Goal: Information Seeking & Learning: Learn about a topic

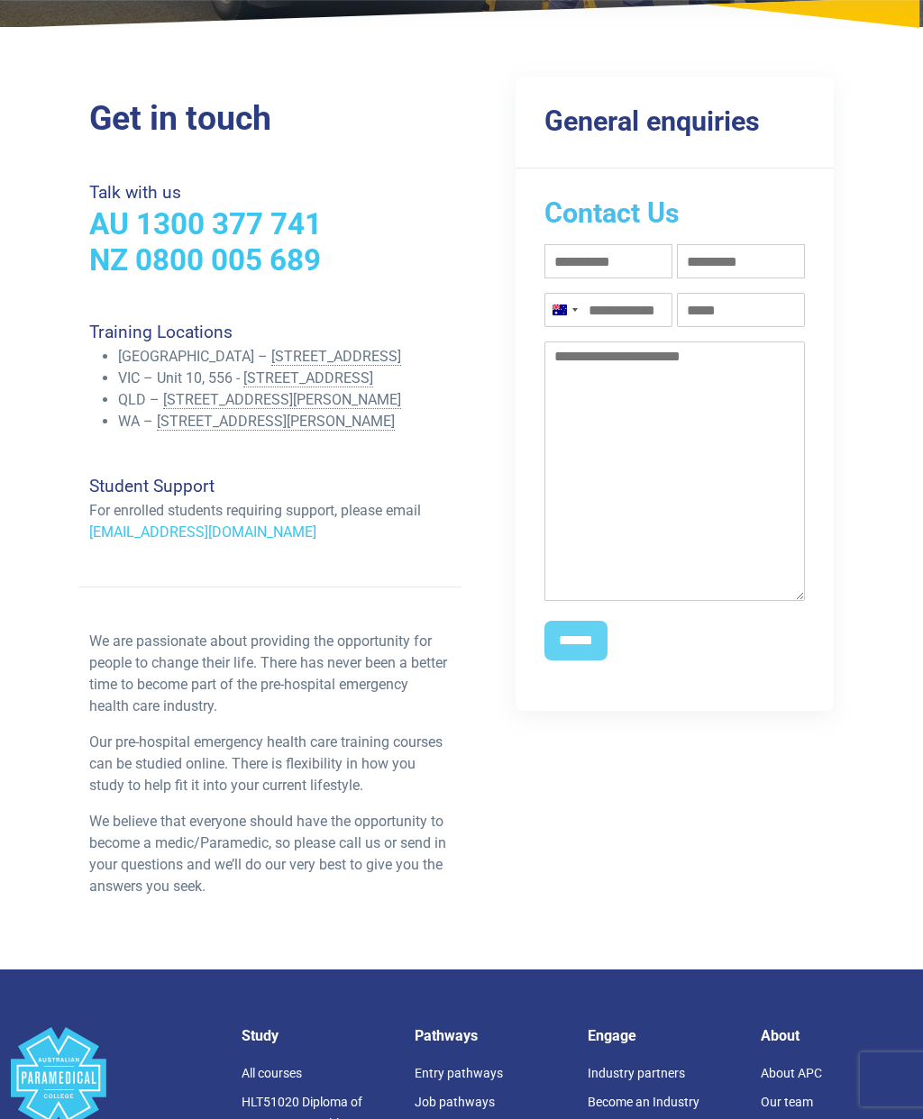
scroll to position [196, 0]
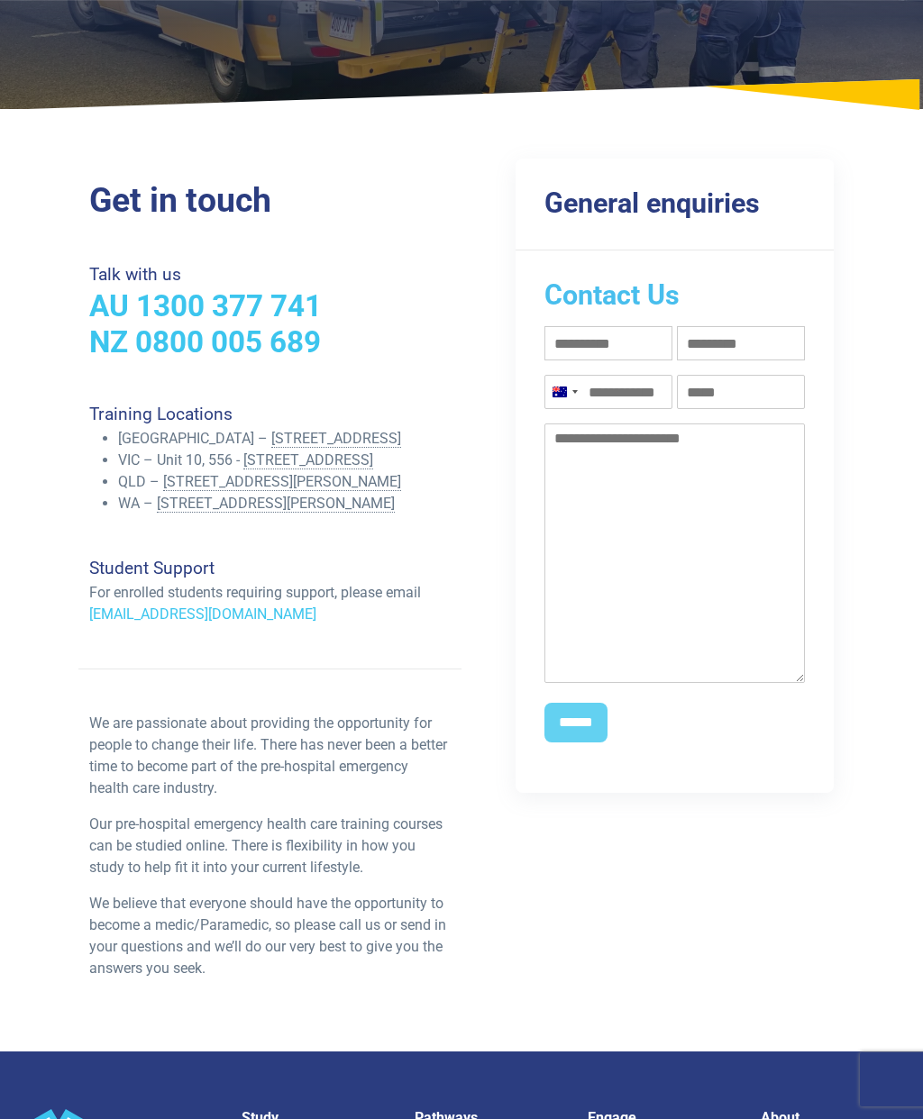
click at [607, 375] on input "Phone (Required)" at bounding box center [608, 392] width 128 height 34
click at [899, 388] on div "Get in touch Talk with us AU 1300 377 741 NZ 0800 005 689 Training Locations [G…" at bounding box center [461, 587] width 923 height 929
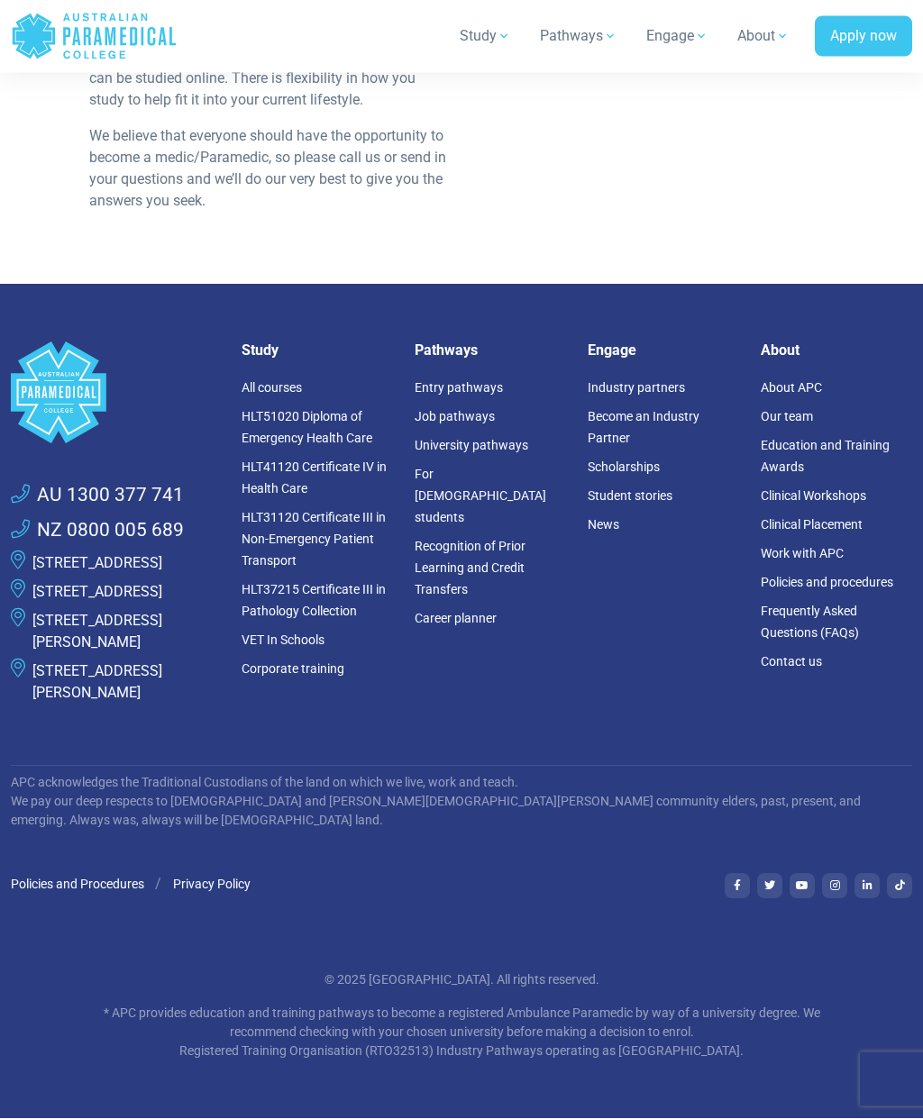
scroll to position [976, 0]
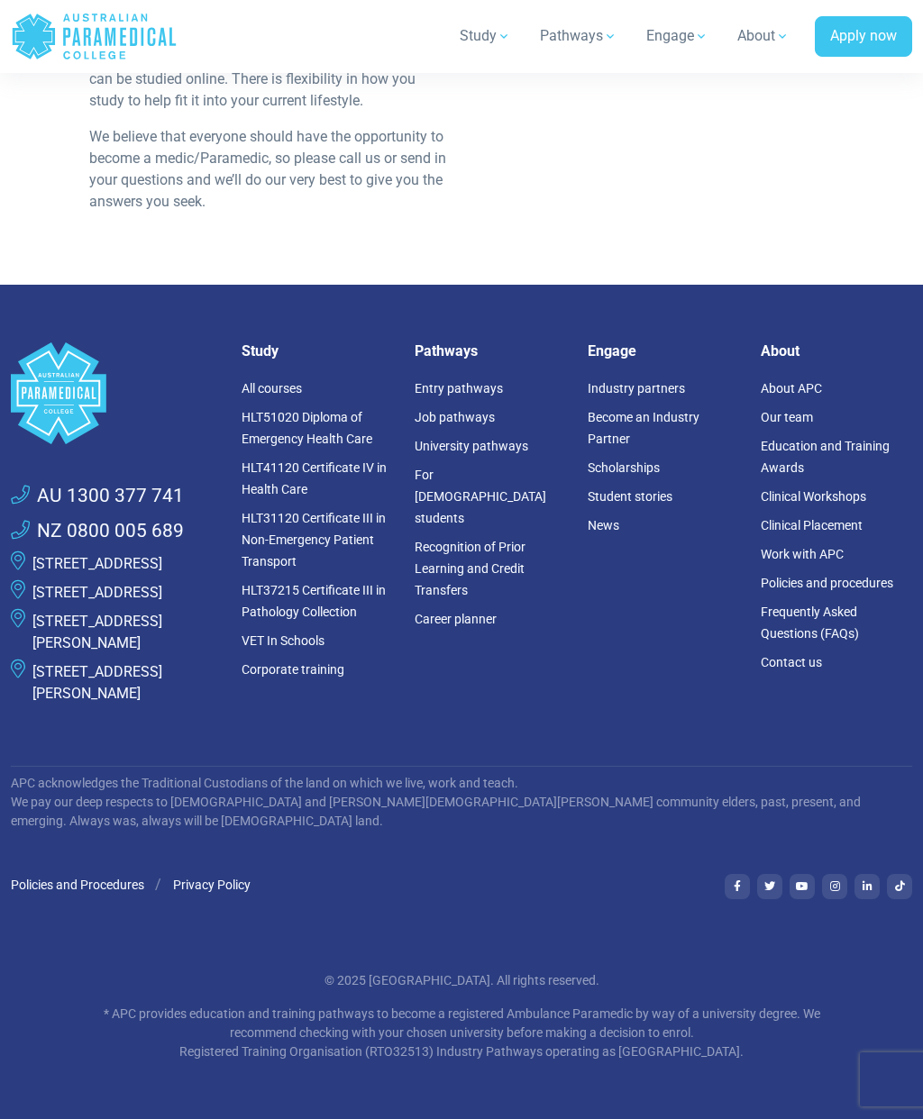
click at [847, 641] on link "Frequently Asked Questions (FAQs)" at bounding box center [810, 623] width 98 height 36
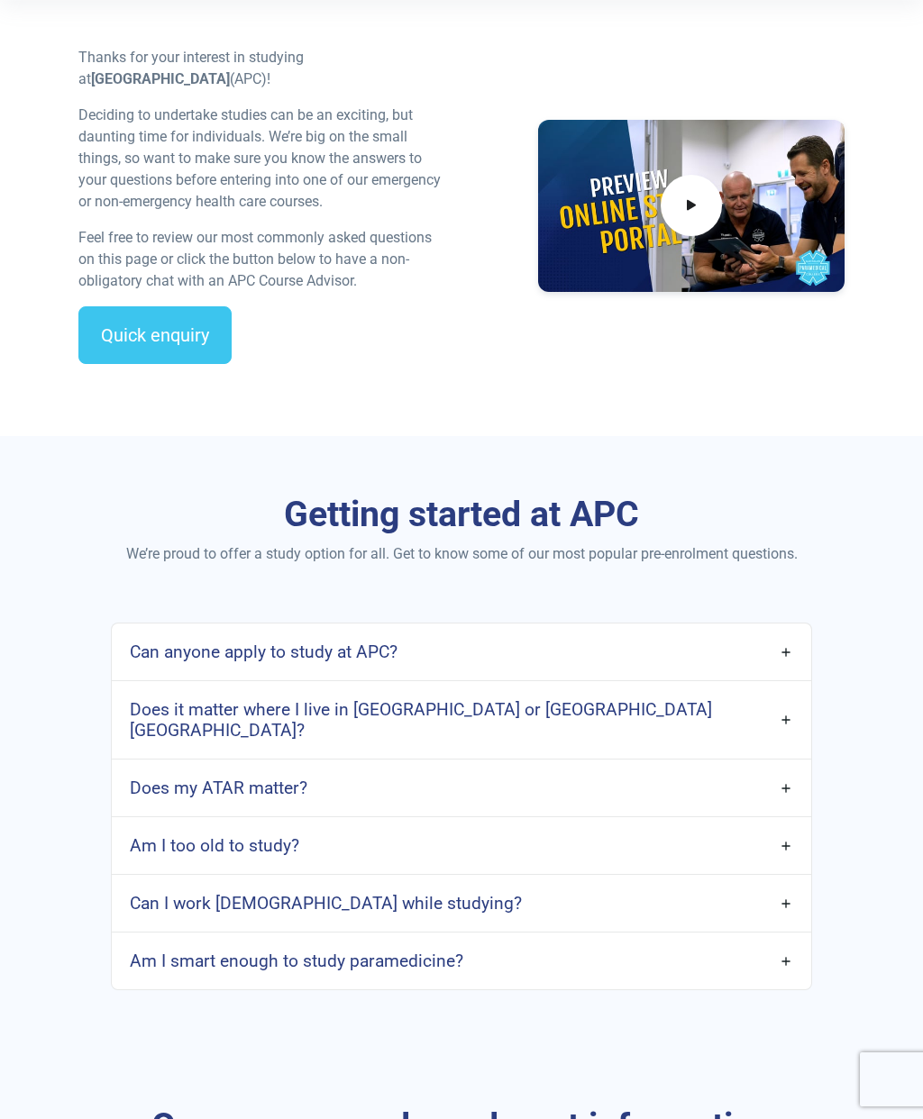
scroll to position [506, 0]
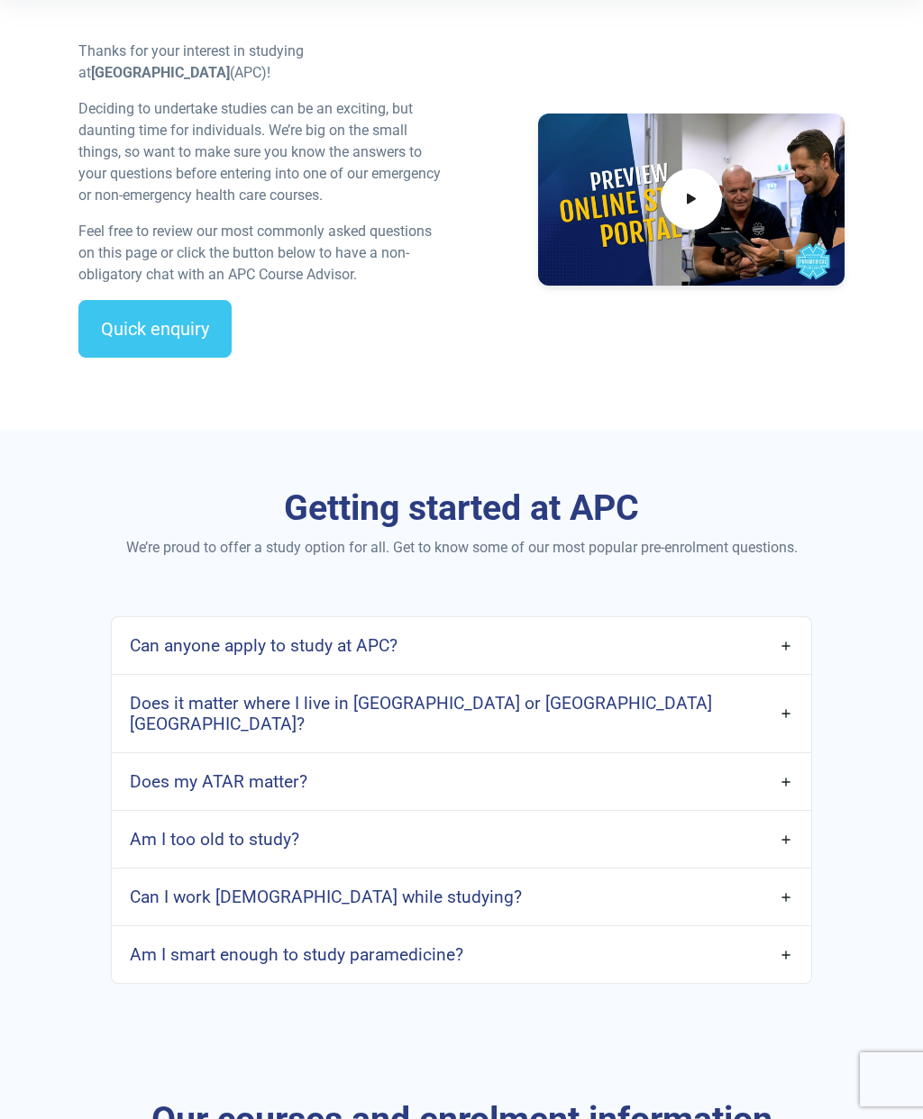
click at [796, 660] on link "Can anyone apply to study at APC?" at bounding box center [461, 646] width 698 height 42
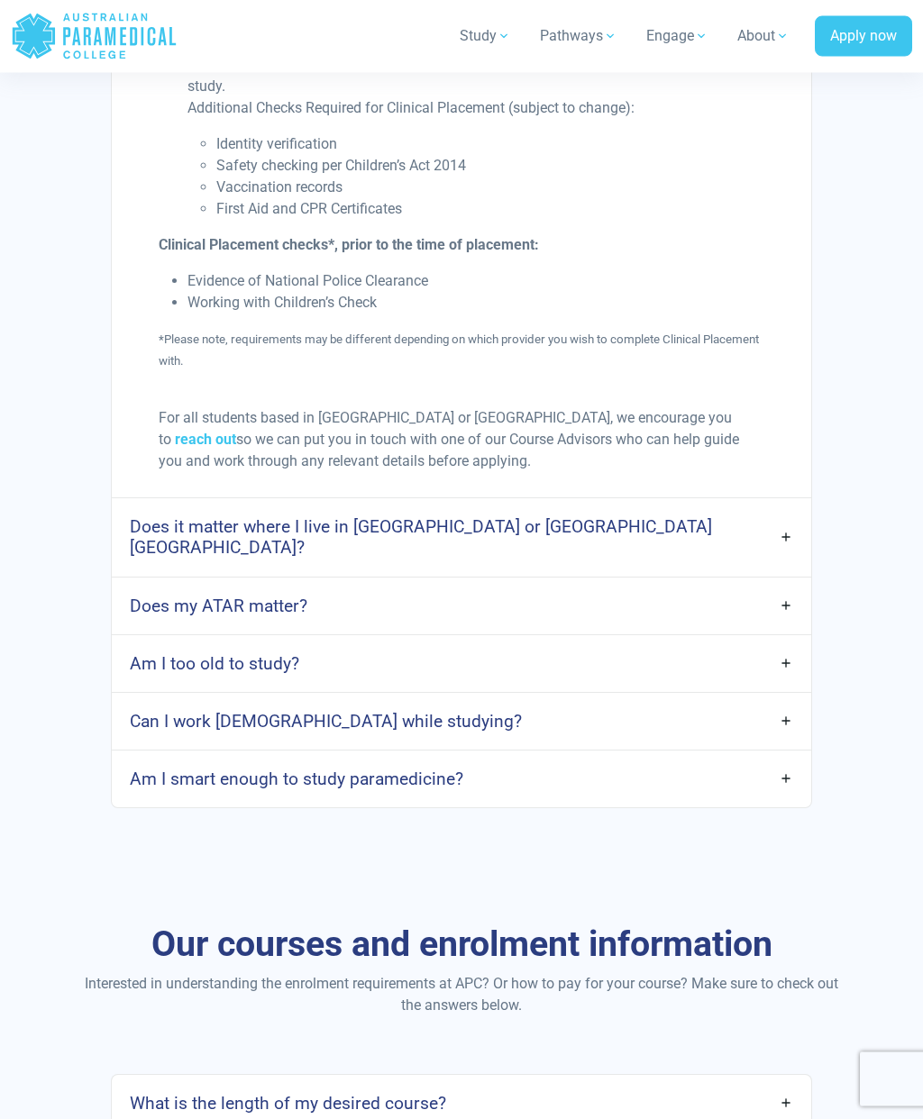
click at [792, 661] on link "Am I too old to study?" at bounding box center [461, 664] width 698 height 42
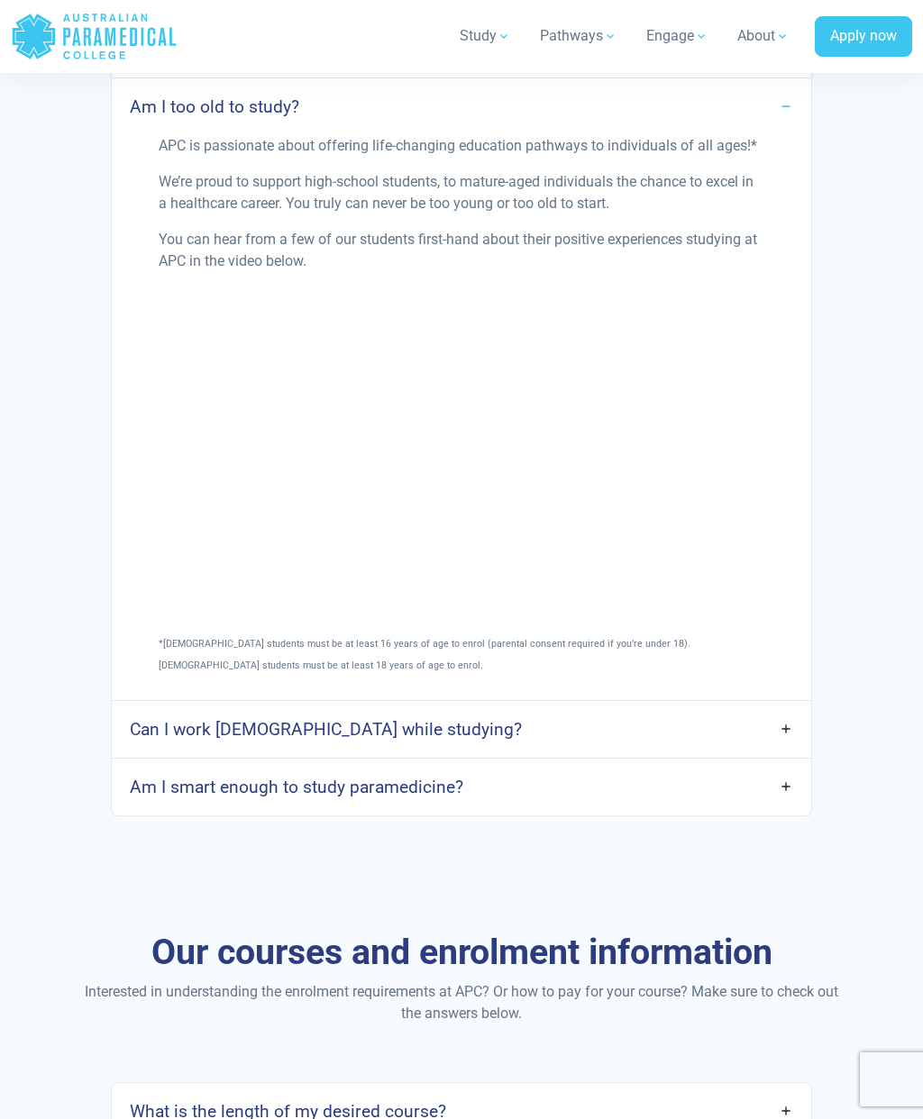
scroll to position [2786, 0]
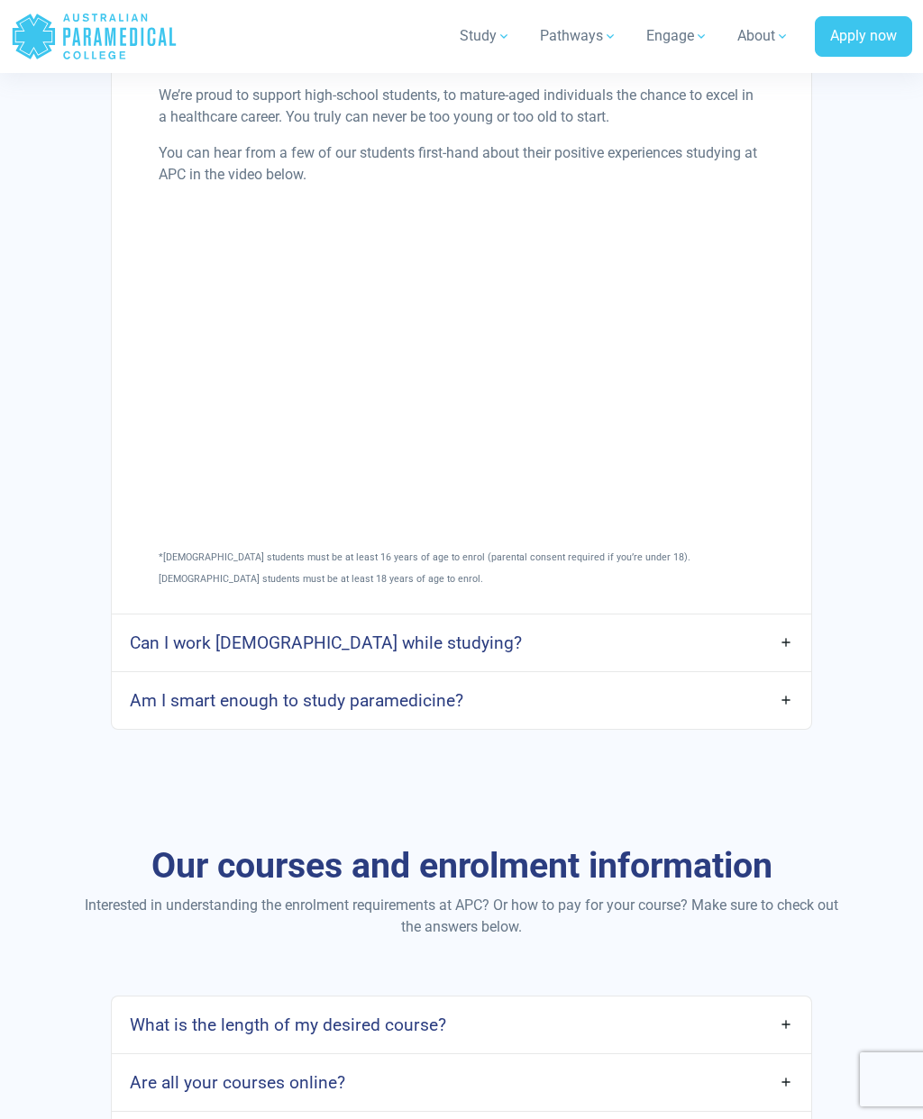
click at [799, 625] on link "Can I work [DEMOGRAPHIC_DATA] while studying?" at bounding box center [461, 643] width 698 height 42
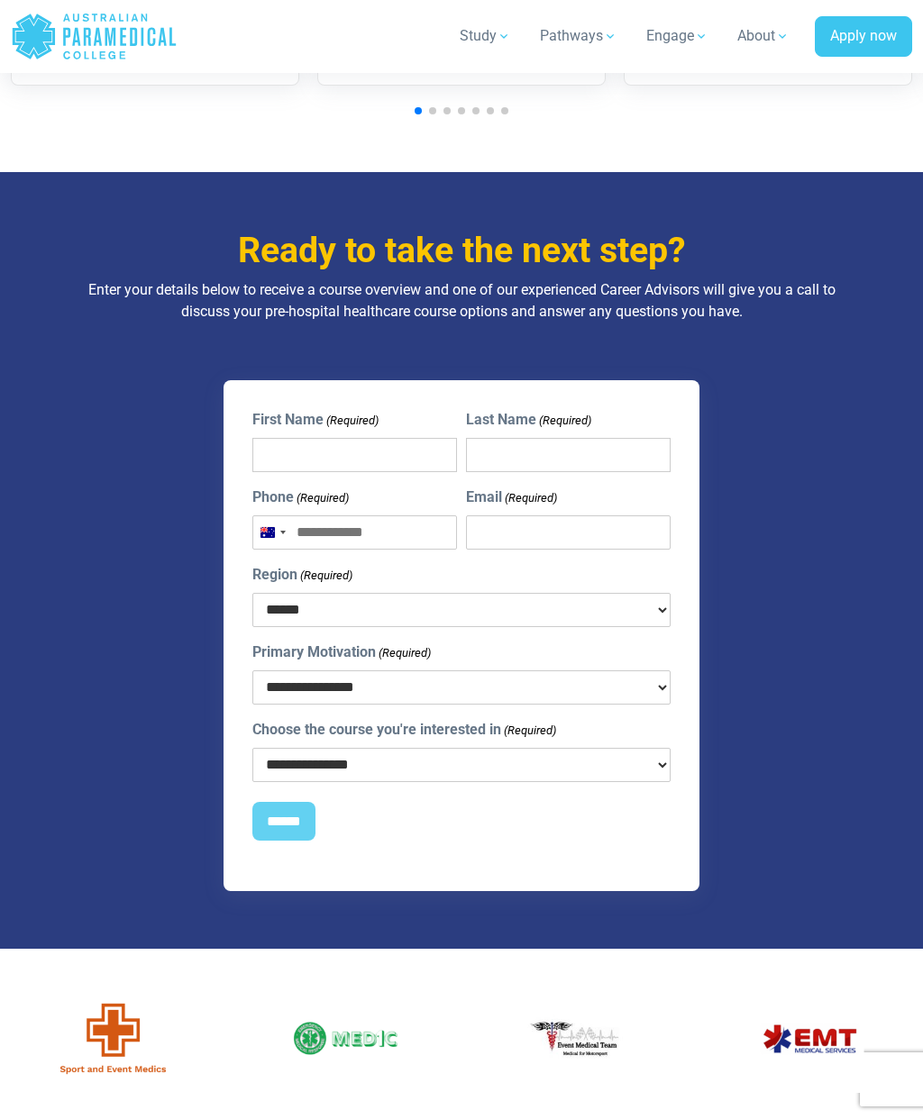
scroll to position [6089, 0]
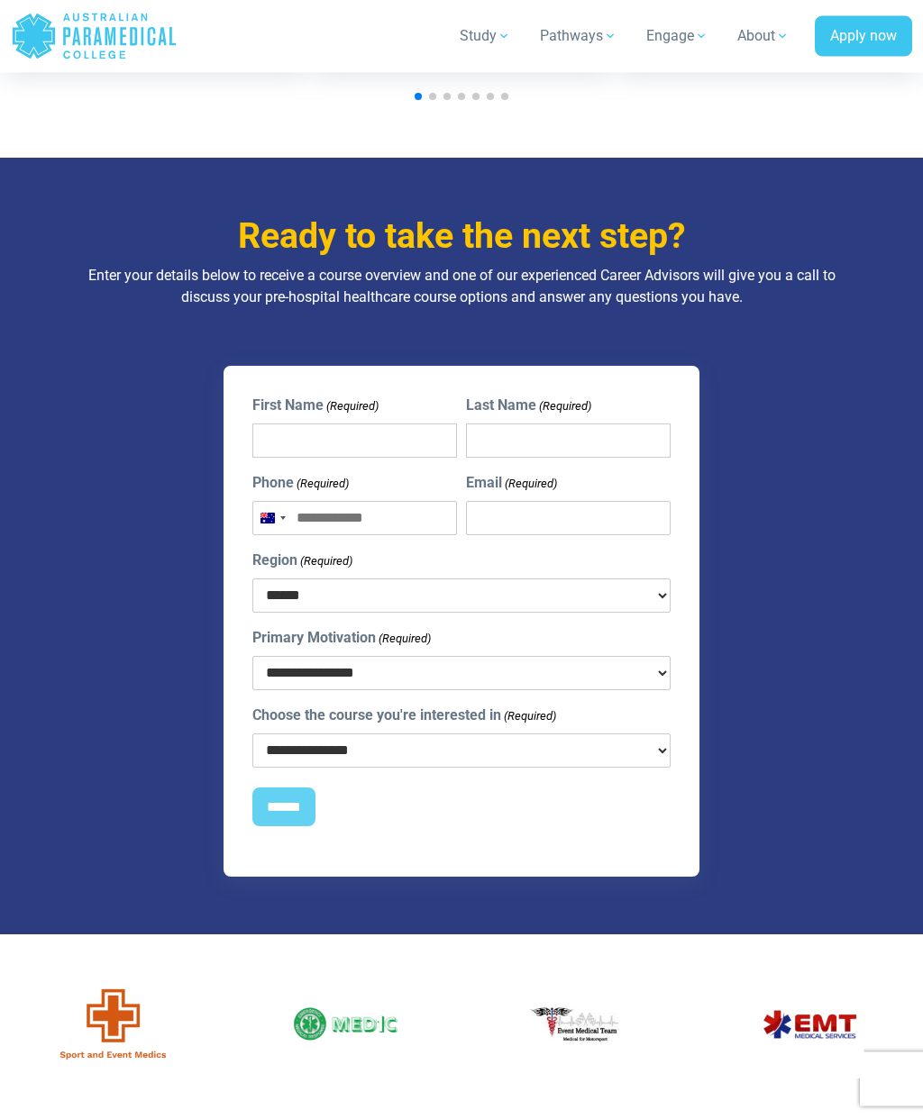
click at [609, 657] on select "**********" at bounding box center [461, 674] width 418 height 34
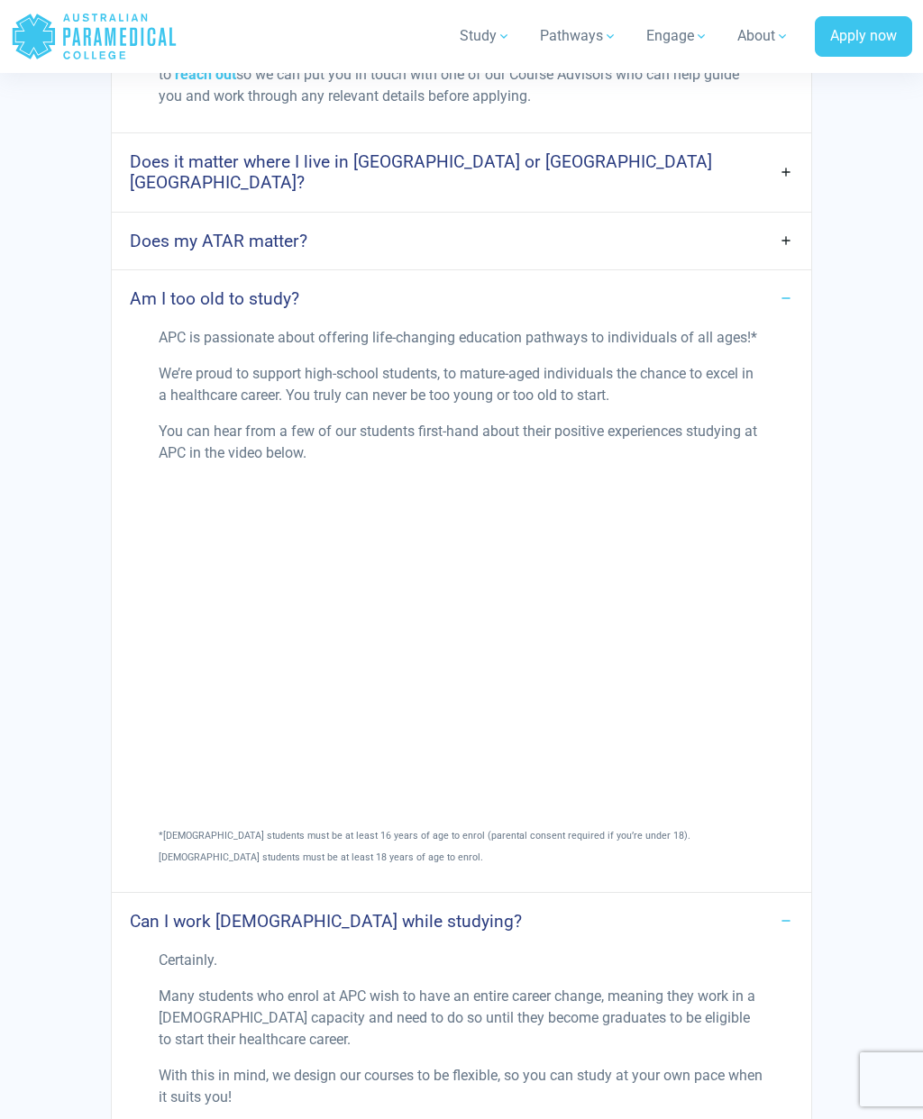
scroll to position [2435, 0]
